Goal: Task Accomplishment & Management: Manage account settings

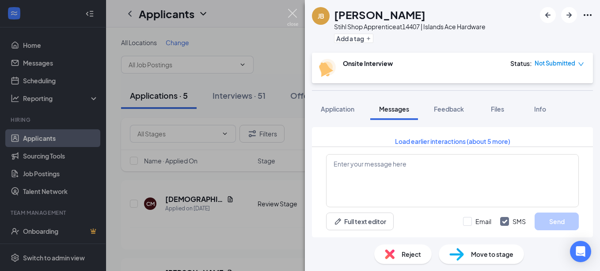
click at [294, 14] on img at bounding box center [292, 17] width 11 height 17
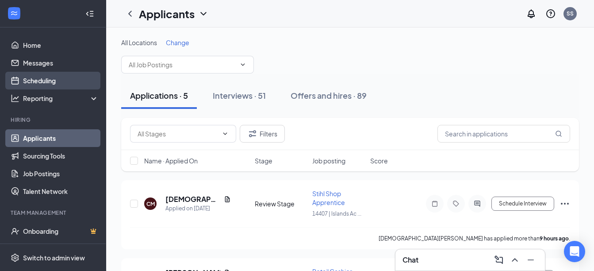
click at [50, 76] on link "Scheduling" at bounding box center [61, 81] width 76 height 18
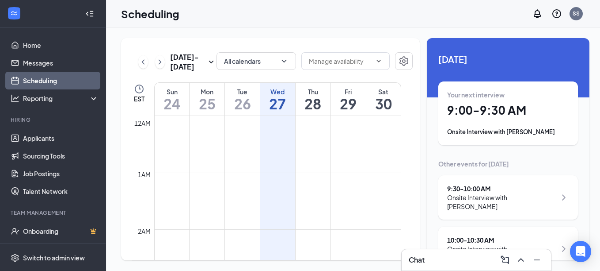
scroll to position [435, 0]
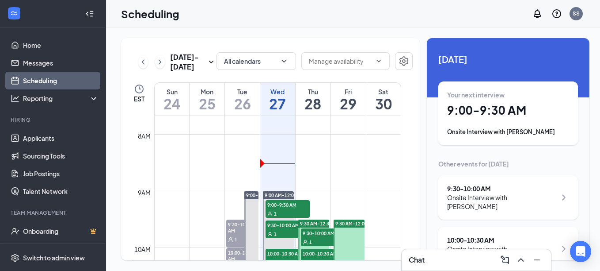
click at [470, 195] on div "Onsite Interview with [PERSON_NAME]" at bounding box center [501, 202] width 109 height 18
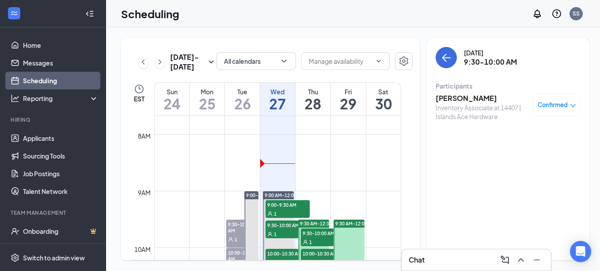
click at [463, 94] on h3 "[PERSON_NAME]" at bounding box center [482, 98] width 93 height 10
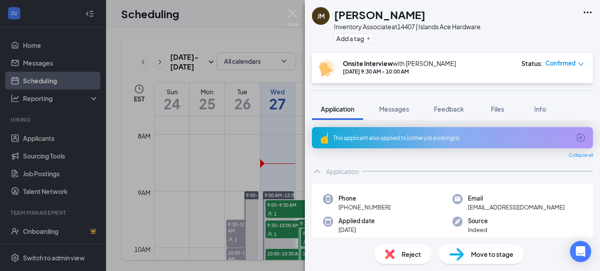
click at [577, 136] on icon "ArrowCircle" at bounding box center [581, 137] width 11 height 11
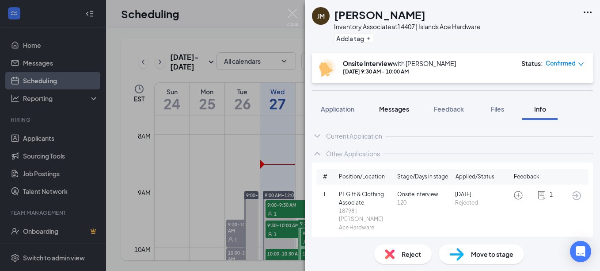
click at [397, 109] on span "Messages" at bounding box center [394, 109] width 30 height 8
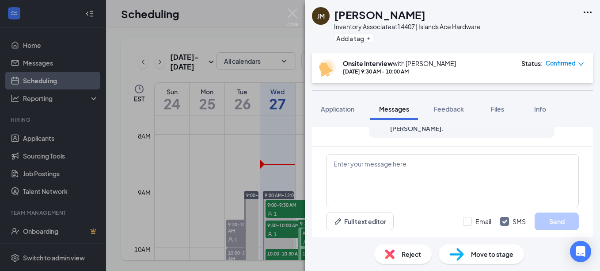
scroll to position [460, 0]
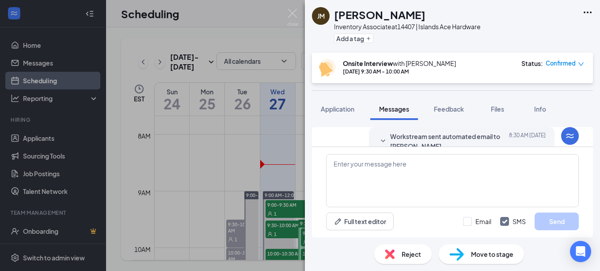
click at [381, 141] on icon "SmallChevronDown" at bounding box center [383, 140] width 4 height 3
click at [443, 137] on span "Workstream sent automated email to [PERSON_NAME]." at bounding box center [448, 140] width 116 height 19
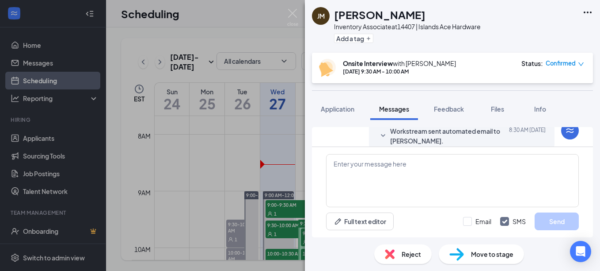
scroll to position [478, 0]
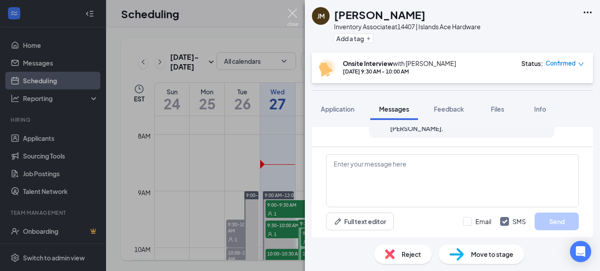
click at [292, 11] on img at bounding box center [292, 17] width 11 height 17
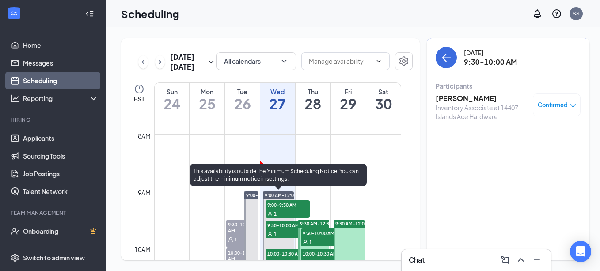
click at [291, 252] on span "10:00-10:30 AM" at bounding box center [288, 252] width 44 height 9
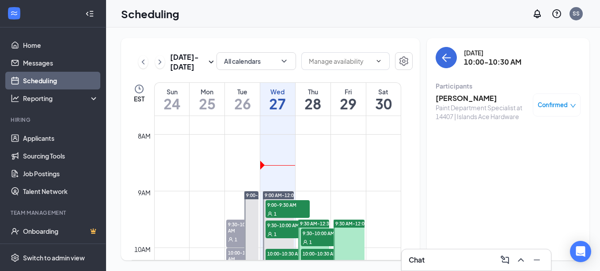
click at [471, 100] on h3 "[PERSON_NAME]" at bounding box center [482, 98] width 93 height 10
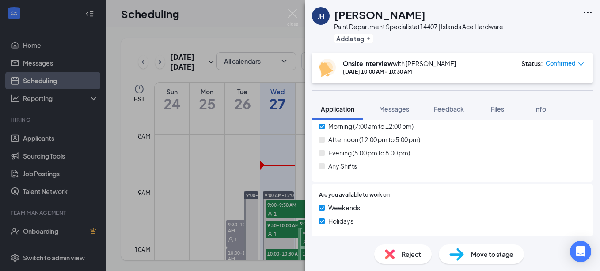
scroll to position [265, 0]
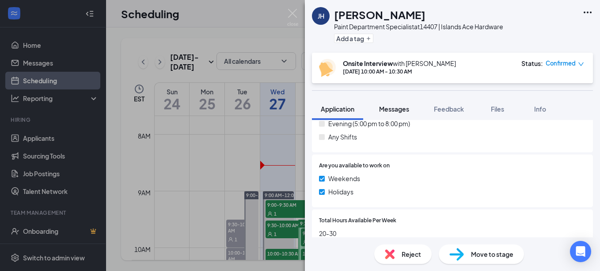
click at [401, 111] on span "Messages" at bounding box center [394, 109] width 30 height 8
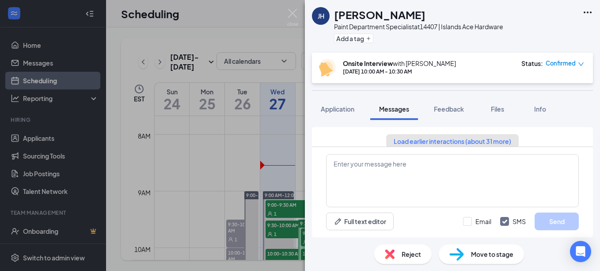
click at [504, 141] on button "Load earlier interactions (about 31 more)" at bounding box center [452, 141] width 133 height 14
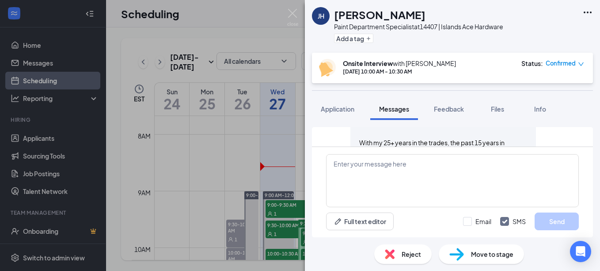
scroll to position [230, 0]
